Goal: Information Seeking & Learning: Learn about a topic

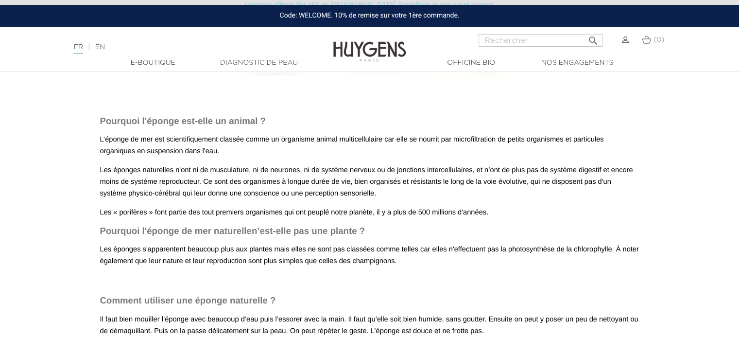
scroll to position [827, 0]
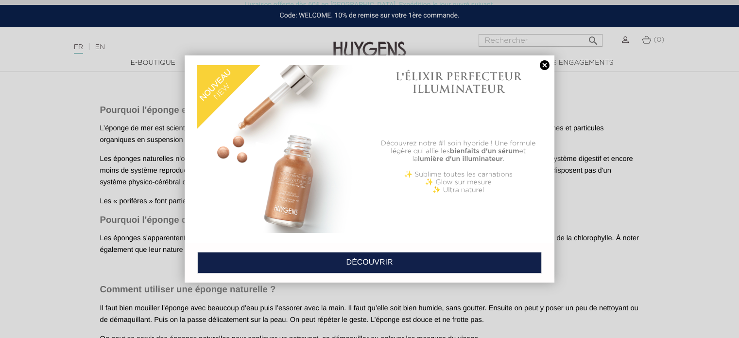
click at [542, 63] on link at bounding box center [545, 65] width 14 height 10
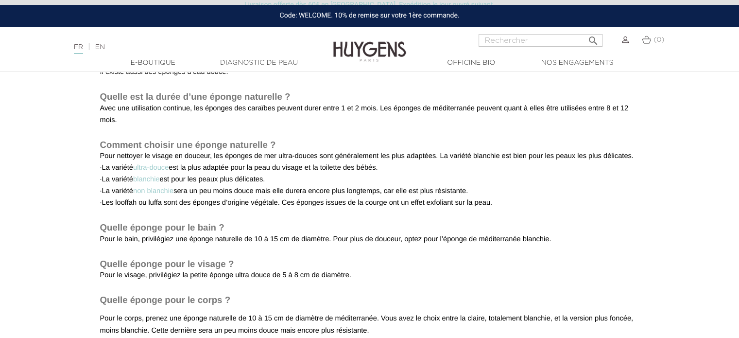
scroll to position [1507, 0]
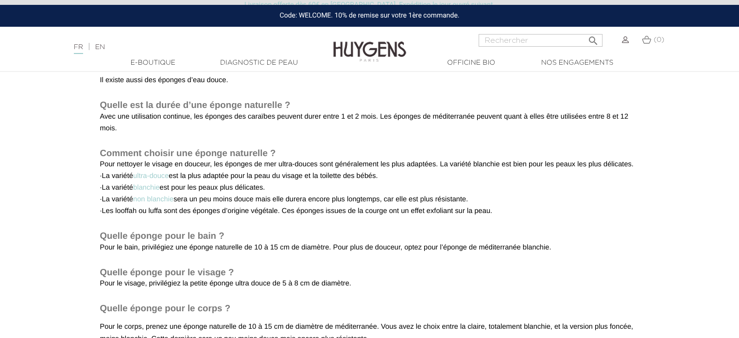
click at [165, 174] on link "ultra-douce" at bounding box center [150, 176] width 35 height 8
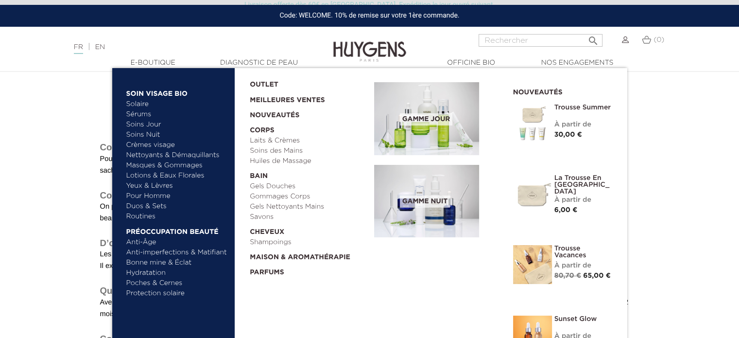
scroll to position [1313, 0]
